Goal: Transaction & Acquisition: Book appointment/travel/reservation

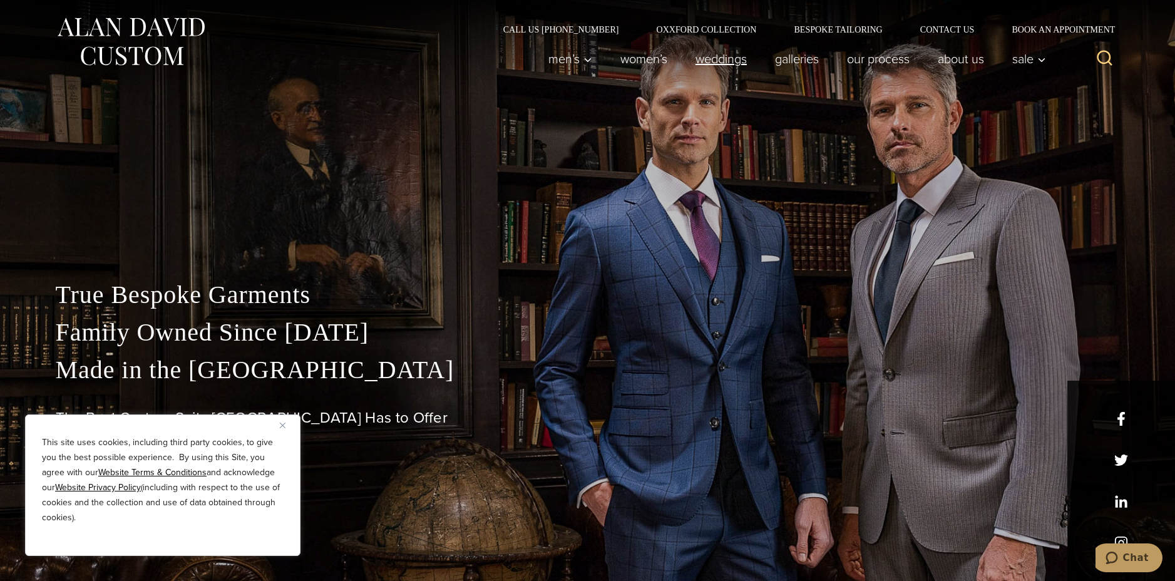
click at [706, 63] on link "weddings" at bounding box center [720, 58] width 79 height 25
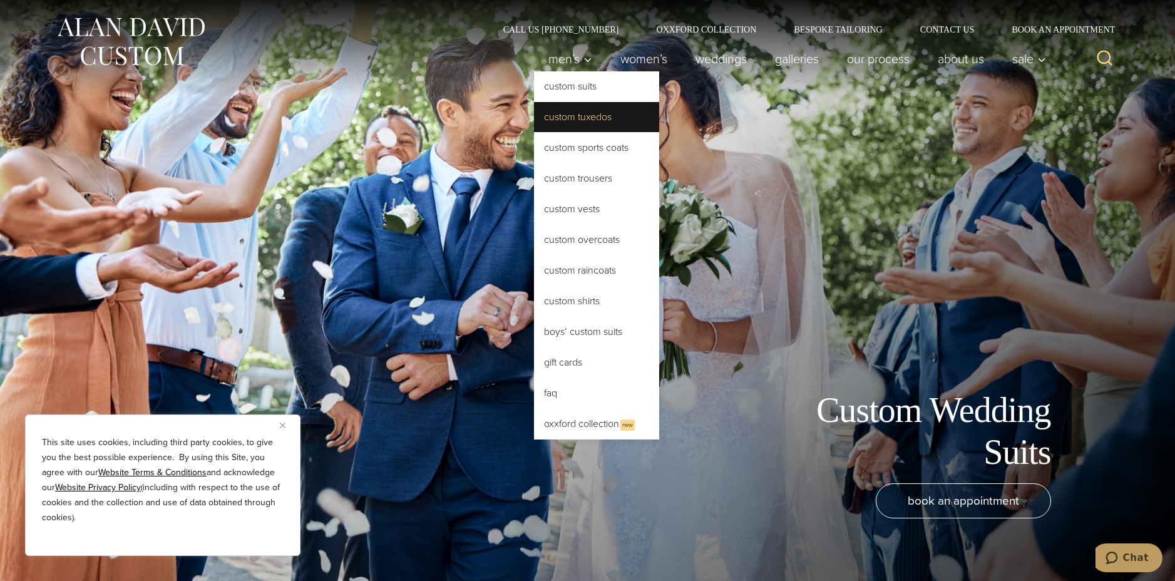
click at [563, 119] on link "Custom Tuxedos" at bounding box center [596, 117] width 125 height 30
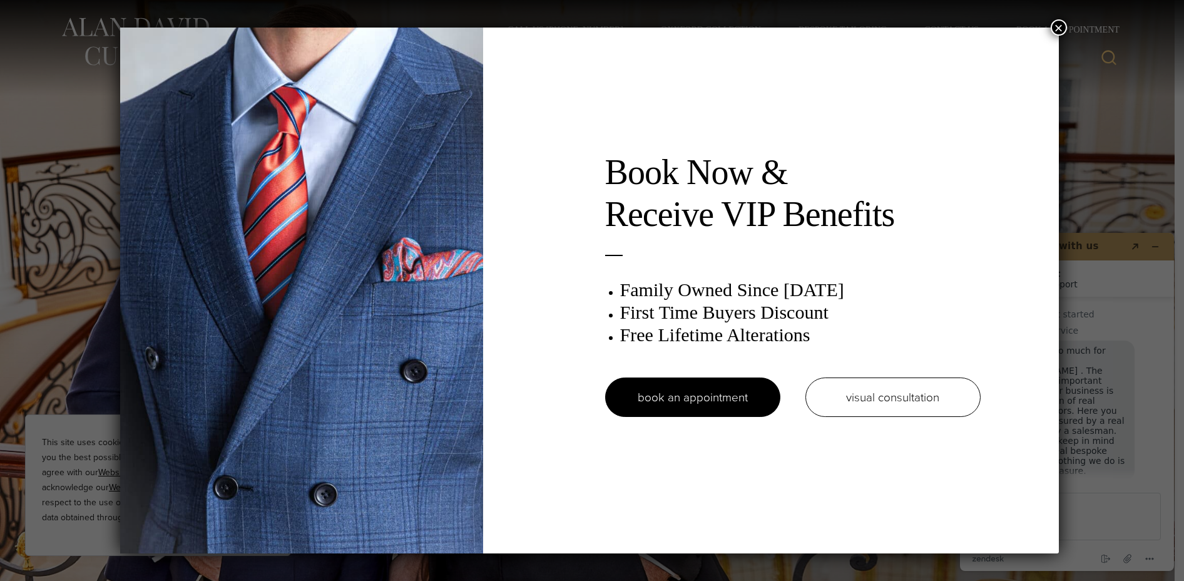
click at [1060, 28] on button "×" at bounding box center [1059, 27] width 16 height 16
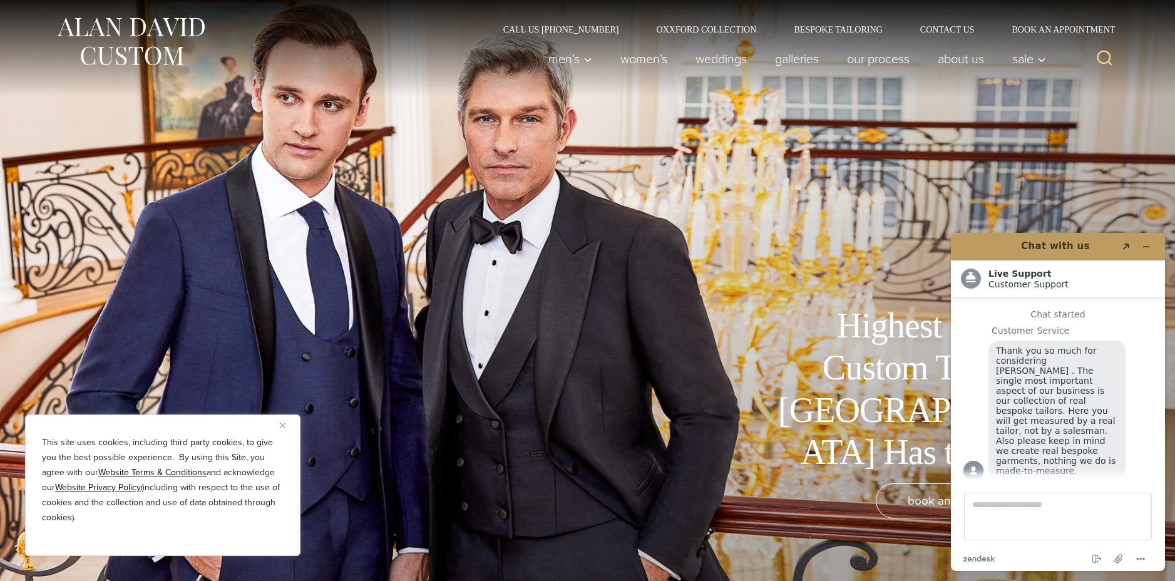
click at [280, 422] on img "Close" at bounding box center [283, 425] width 6 height 6
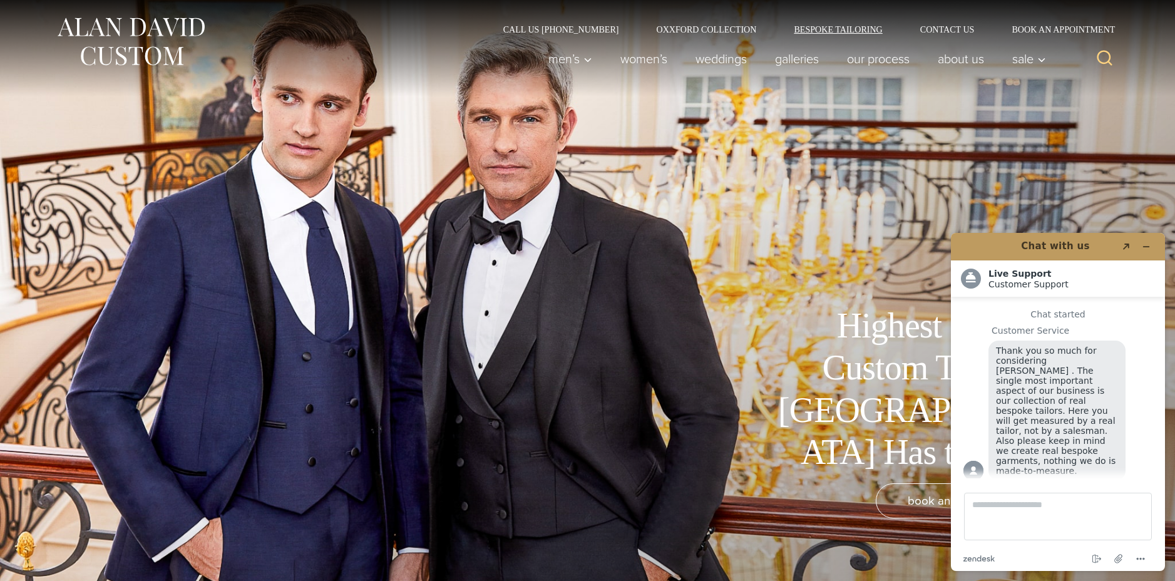
click at [829, 25] on link "Bespoke Tailoring" at bounding box center [838, 29] width 126 height 9
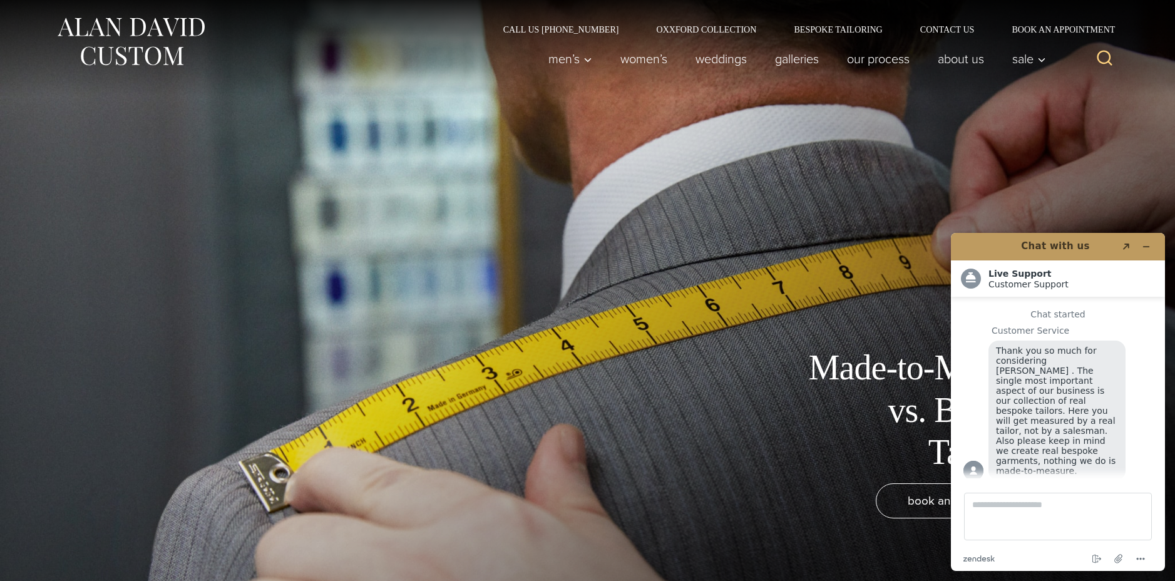
scroll to position [16, 0]
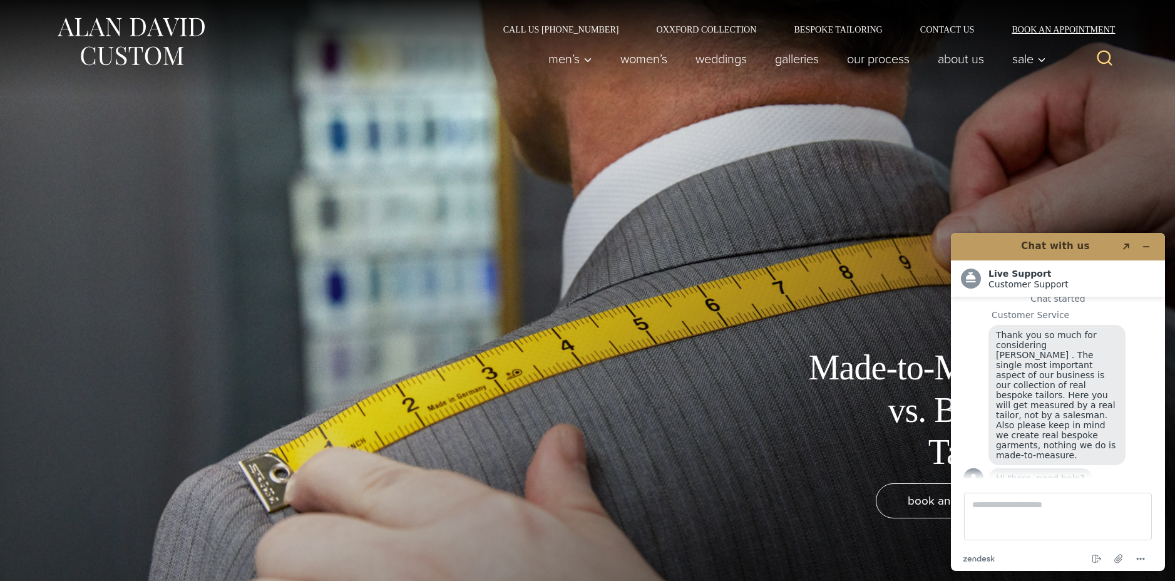
click at [1026, 29] on link "Book an Appointment" at bounding box center [1056, 29] width 126 height 9
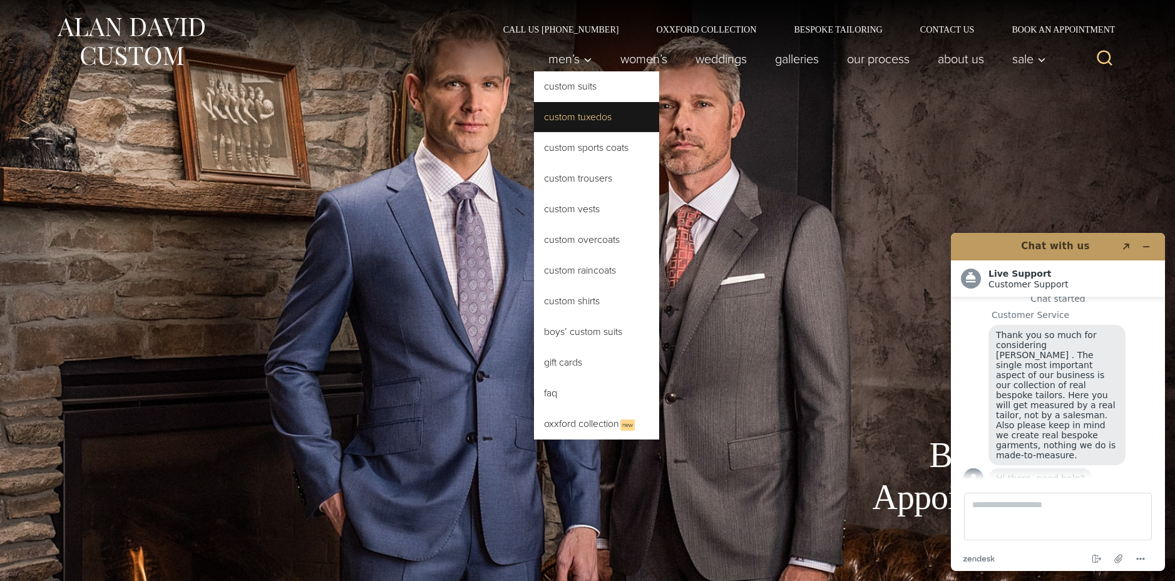
click at [577, 119] on link "Custom Tuxedos" at bounding box center [596, 117] width 125 height 30
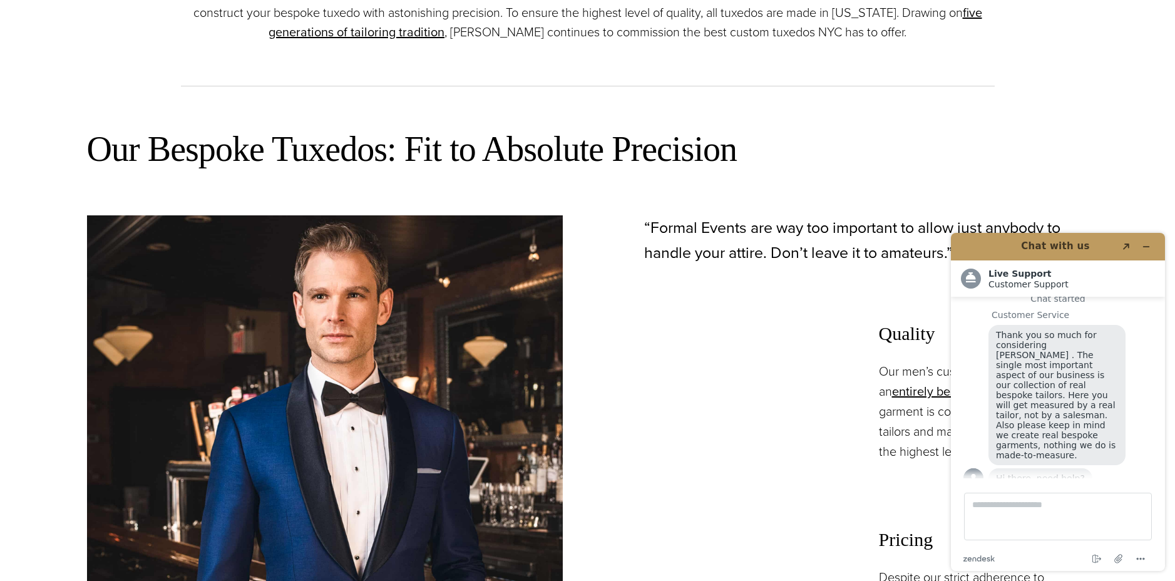
scroll to position [876, 0]
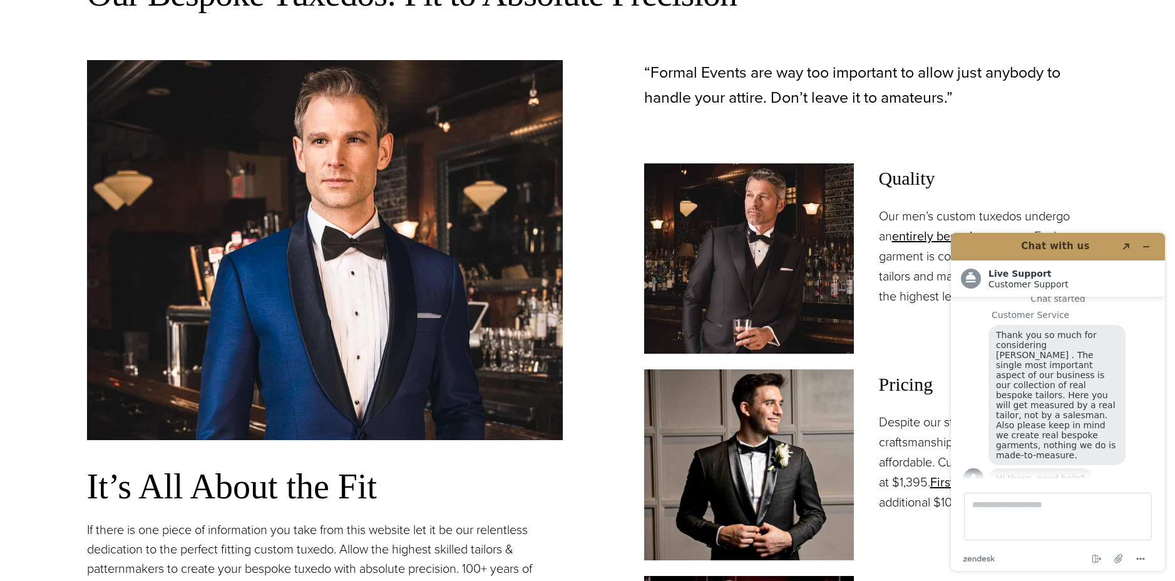
click at [1095, 147] on section "Our Bespoke Tuxedos: Fit to Absolute Precision It’s All About the Fit If there …" at bounding box center [587, 429] width 1175 height 964
drag, startPoint x: 1041, startPoint y: 161, endPoint x: 799, endPoint y: 145, distance: 243.4
click at [799, 145] on div "“Formal Events are way too important to allow just anybody to handle your attir…" at bounding box center [851, 413] width 476 height 706
click at [888, 543] on div "Pricing Despite our strict adherence to craftsmanship our pricing remains affor…" at bounding box center [866, 464] width 444 height 190
click at [1151, 248] on button "Minimize widget" at bounding box center [1146, 247] width 20 height 18
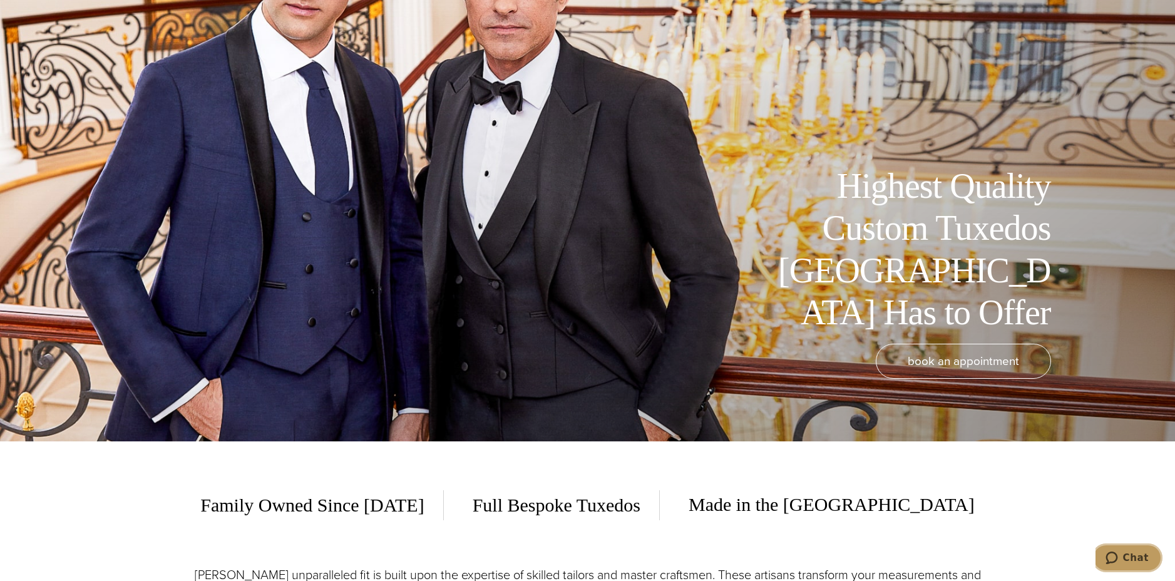
scroll to position [0, 0]
